Goal: Check status: Check status

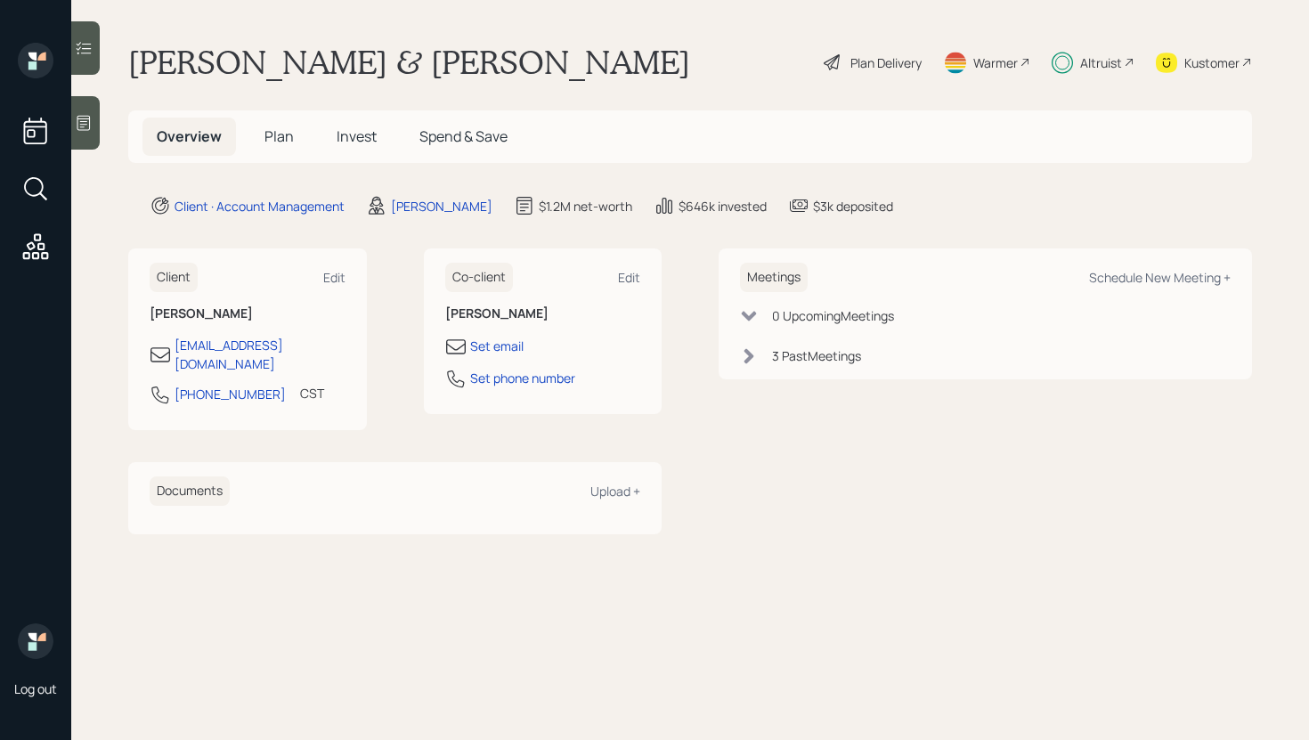
click at [366, 144] on span "Invest" at bounding box center [357, 136] width 40 height 20
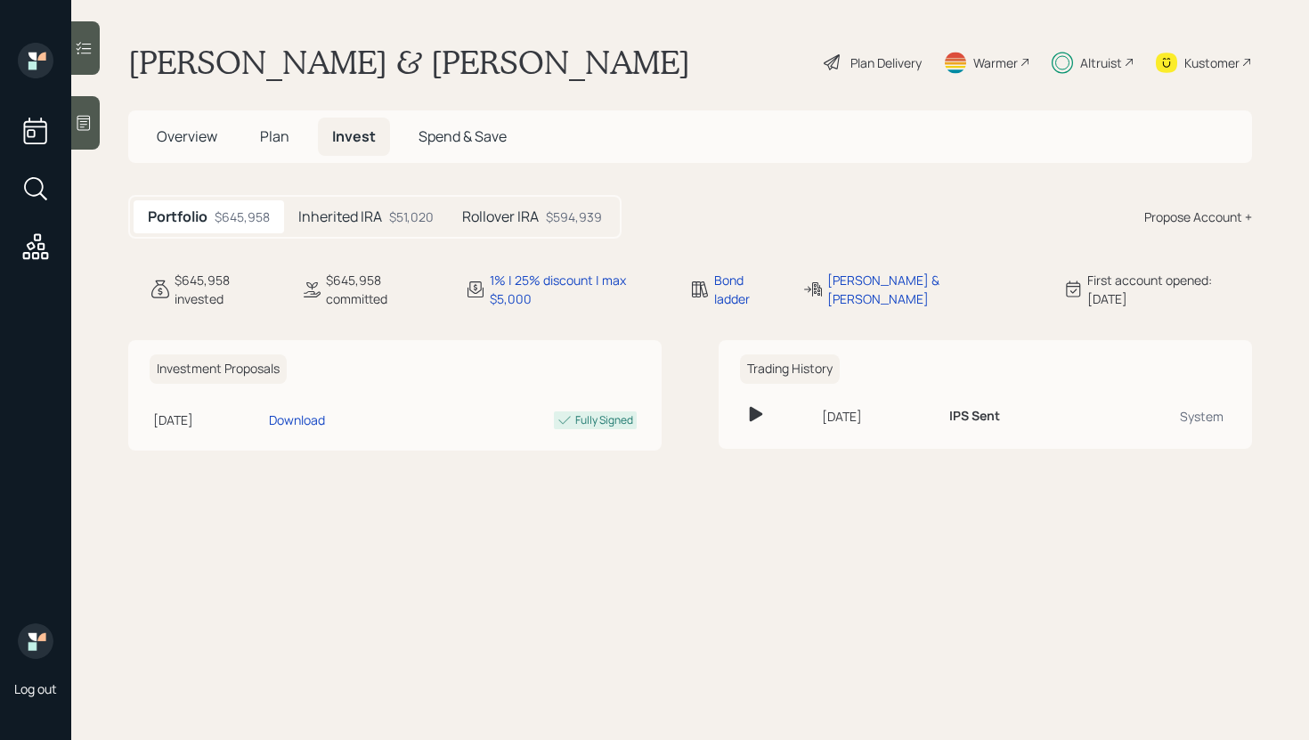
click at [398, 223] on div "$51,020" at bounding box center [411, 217] width 45 height 19
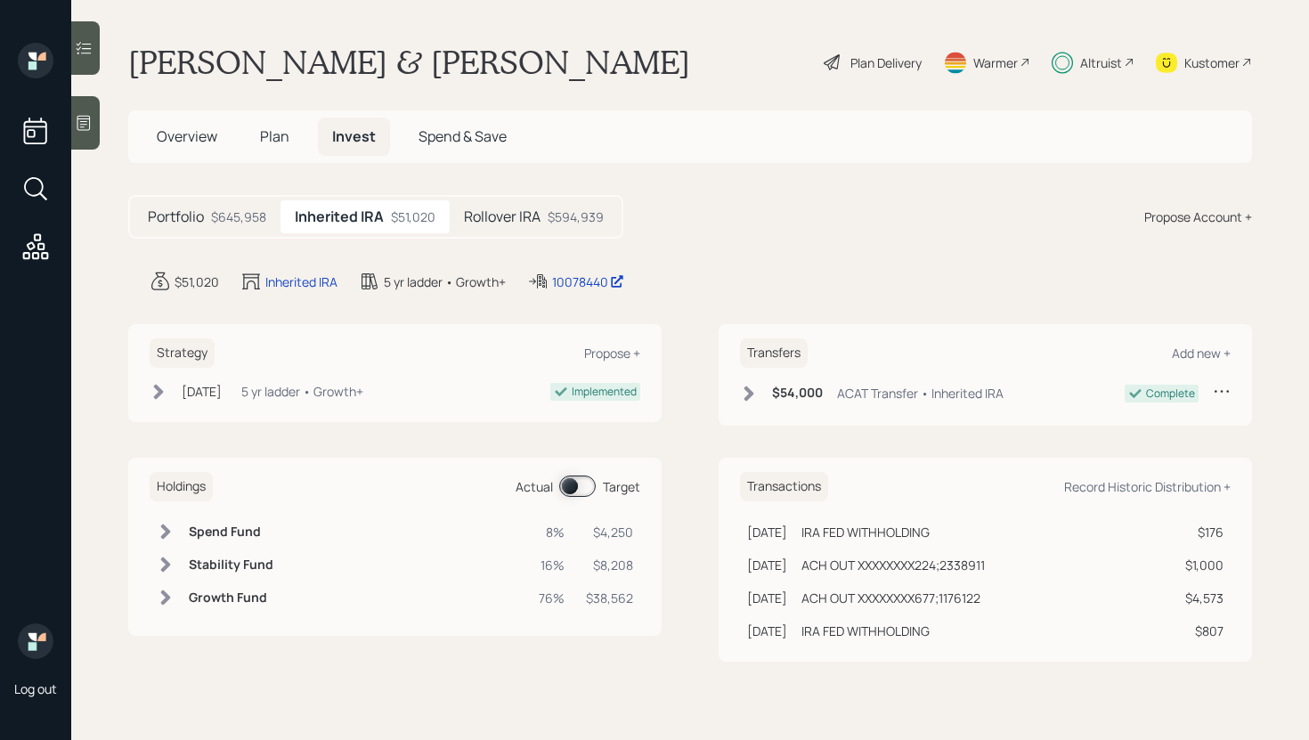
click at [576, 489] on span at bounding box center [577, 486] width 37 height 21
